Goal: Information Seeking & Learning: Learn about a topic

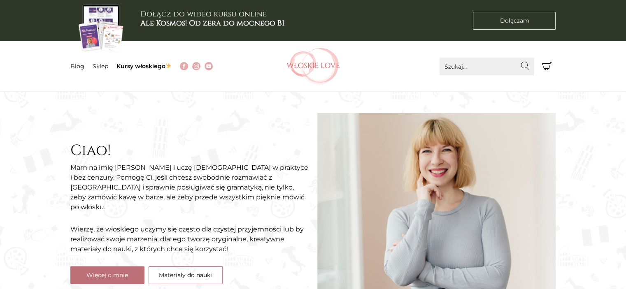
click at [101, 70] on li "Sklep" at bounding box center [105, 66] width 24 height 9
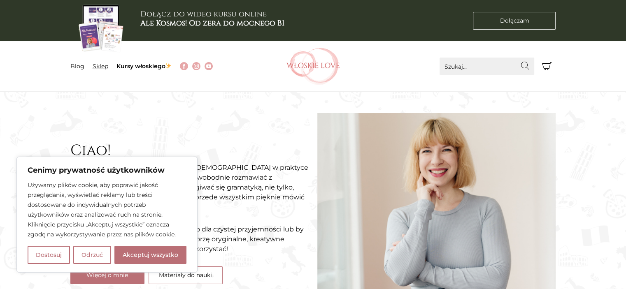
click at [102, 65] on link "Sklep" at bounding box center [101, 66] width 16 height 7
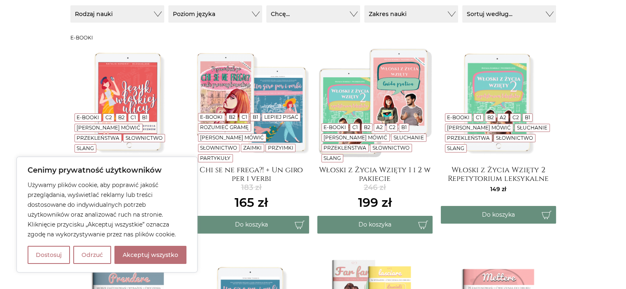
scroll to position [191, 0]
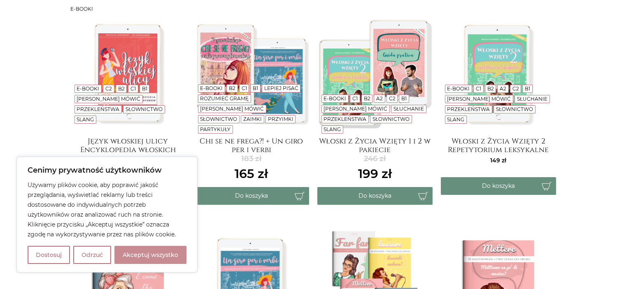
click at [171, 254] on button "Akceptuj wszystko" at bounding box center [150, 255] width 72 height 18
checkbox input "true"
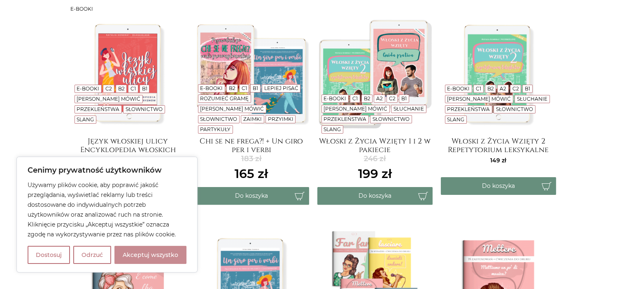
checkbox input "true"
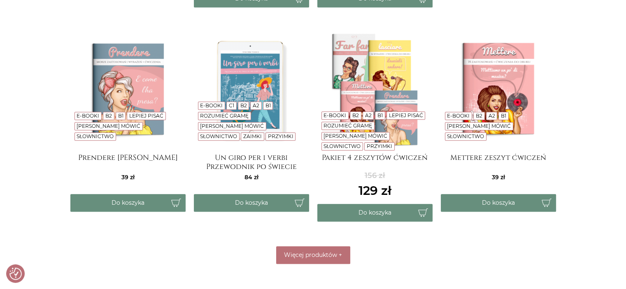
scroll to position [406, 0]
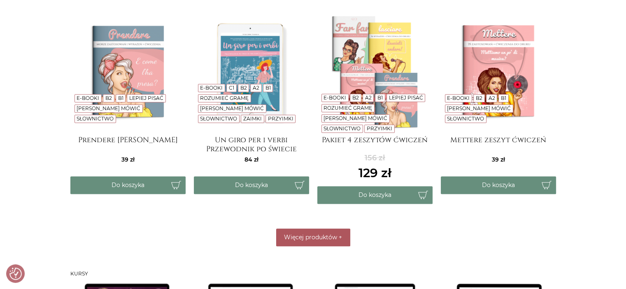
click at [302, 235] on span "Więcej produktów" at bounding box center [310, 237] width 53 height 7
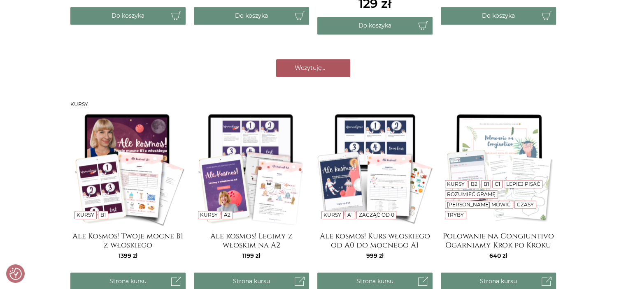
scroll to position [582, 0]
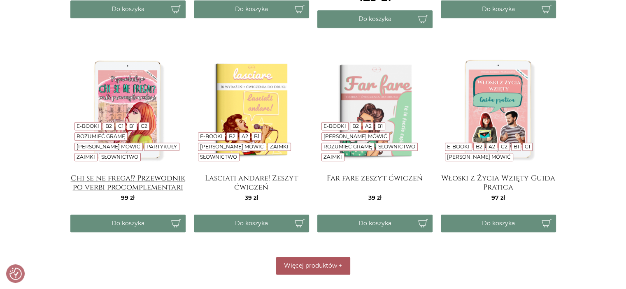
click at [168, 187] on h4 "Chi se ne frega!? Przewodnik po verbi procomplementari" at bounding box center [127, 182] width 115 height 16
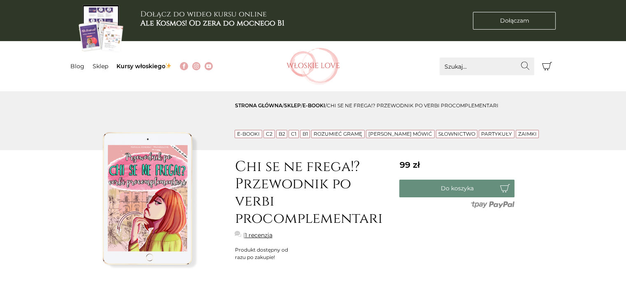
scroll to position [54, 0]
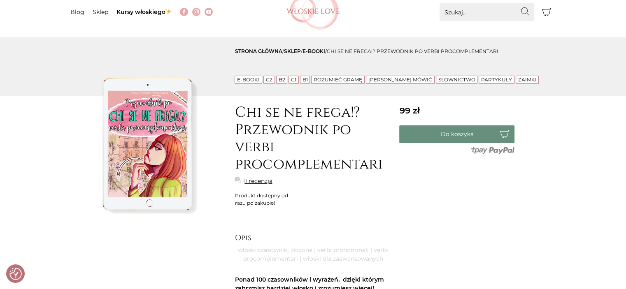
click at [262, 182] on link "1 recenzja" at bounding box center [258, 181] width 28 height 9
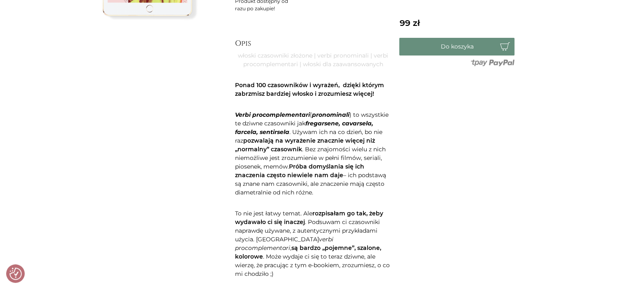
scroll to position [264, 0]
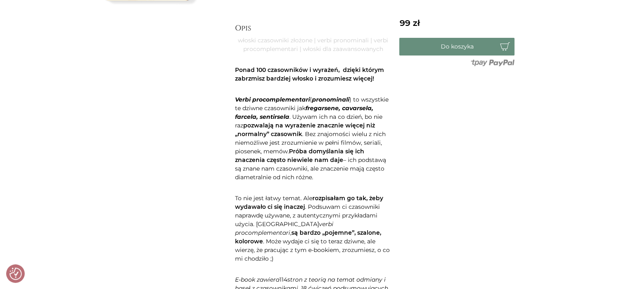
drag, startPoint x: 625, startPoint y: 85, endPoint x: 624, endPoint y: 93, distance: 8.8
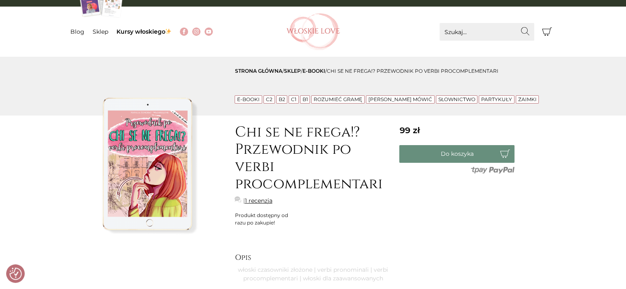
scroll to position [40, 0]
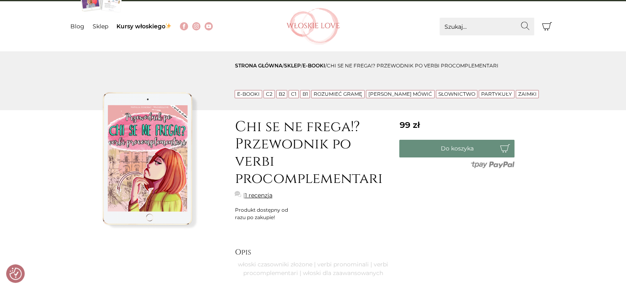
click at [152, 156] on img at bounding box center [148, 159] width 156 height 156
click at [314, 65] on link "E-booki" at bounding box center [313, 66] width 23 height 6
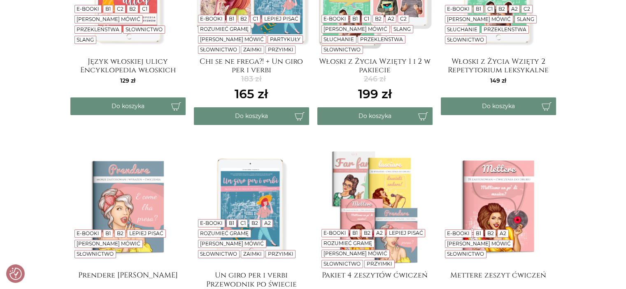
scroll to position [263, 0]
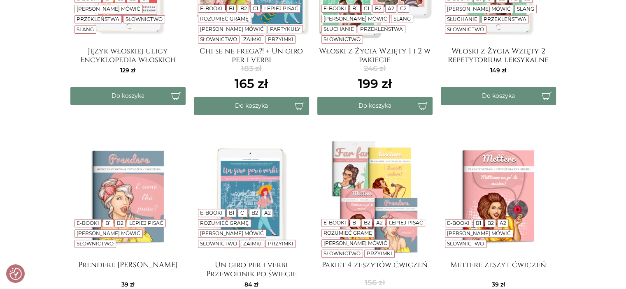
click at [517, 176] on img at bounding box center [498, 197] width 115 height 115
